Goal: Check status: Check status

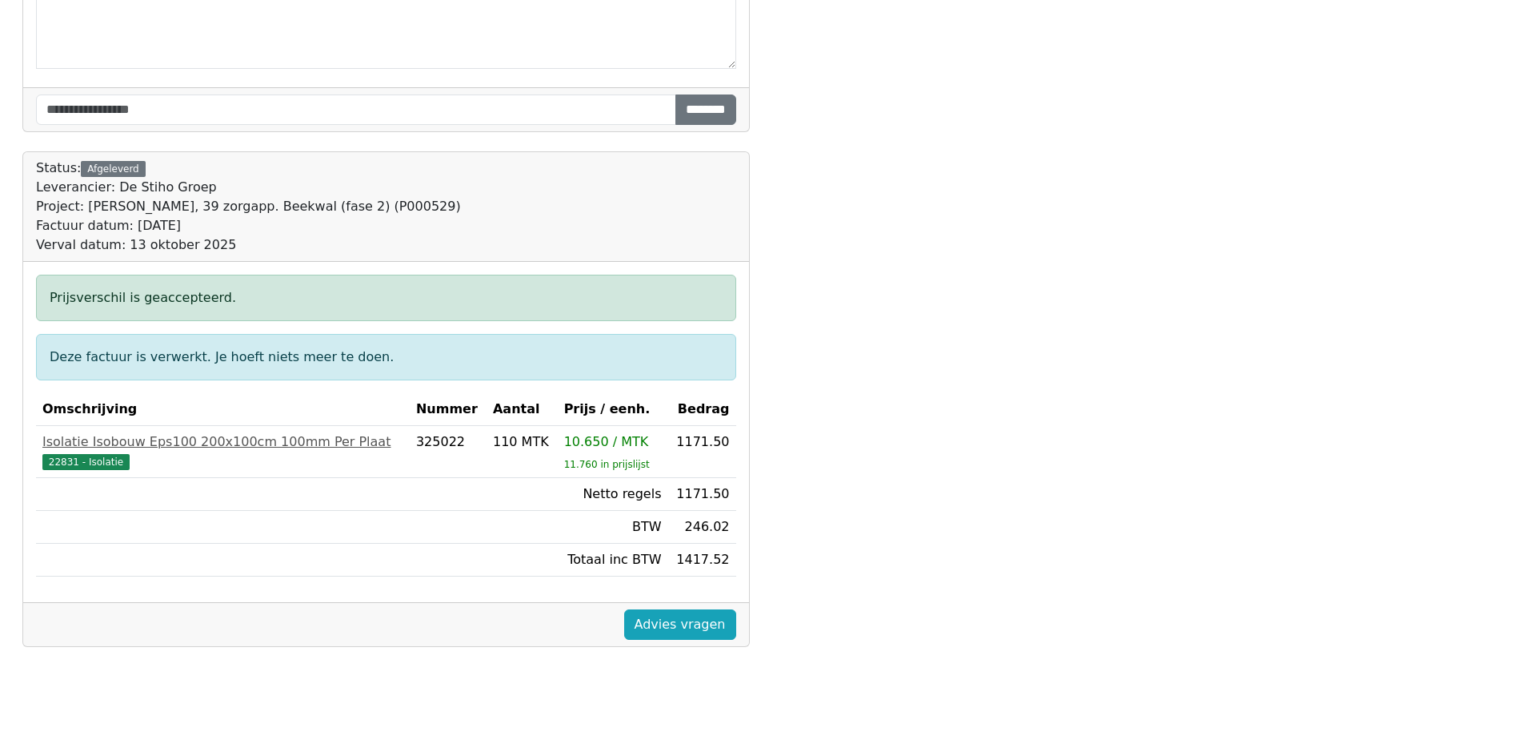
scroll to position [537, 0]
